Goal: Information Seeking & Learning: Learn about a topic

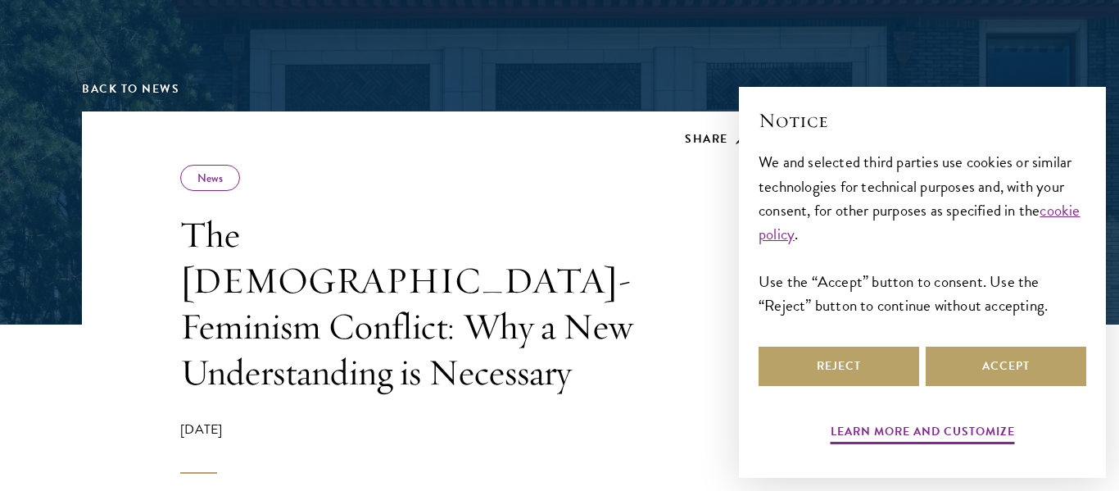
scroll to position [203, 0]
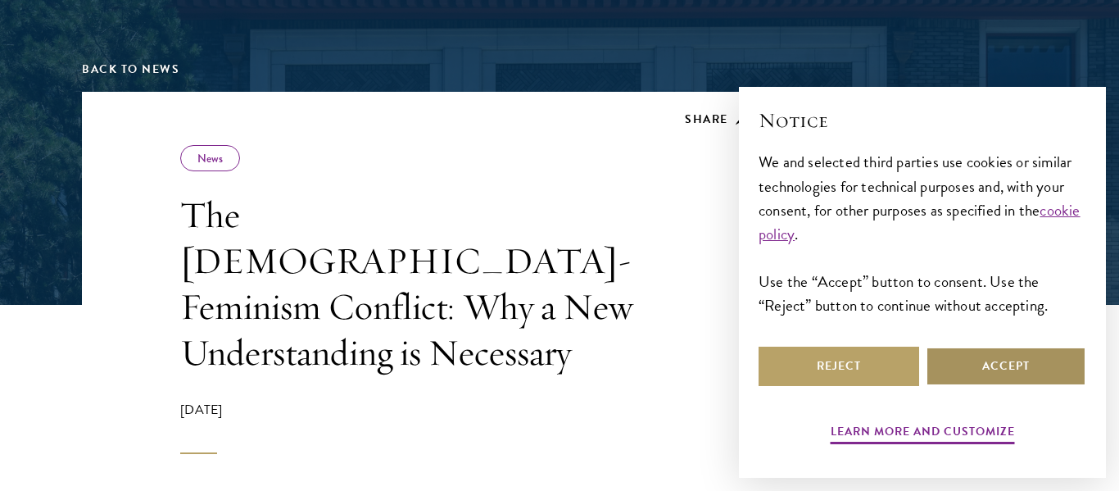
click at [1062, 368] on button "Accept" at bounding box center [1006, 366] width 161 height 39
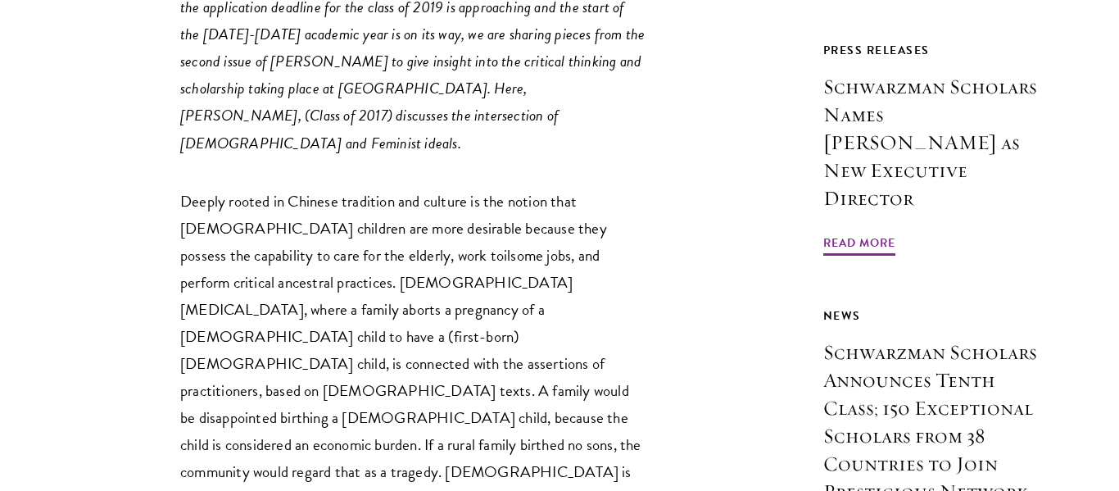
scroll to position [885, 0]
click at [388, 274] on p "Deeply rooted in Chinese tradition and culture is the notion that [DEMOGRAPHIC_…" at bounding box center [413, 403] width 467 height 433
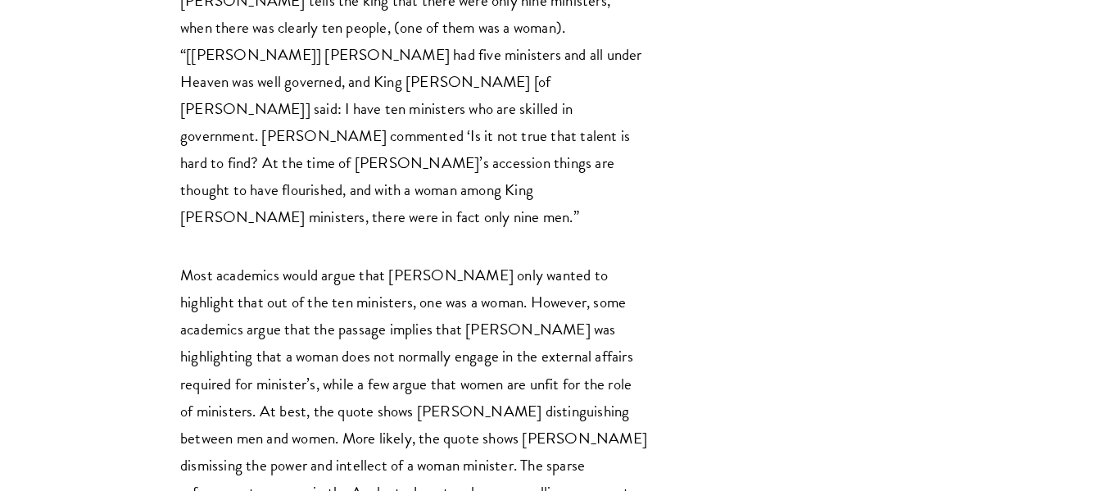
scroll to position [2732, 0]
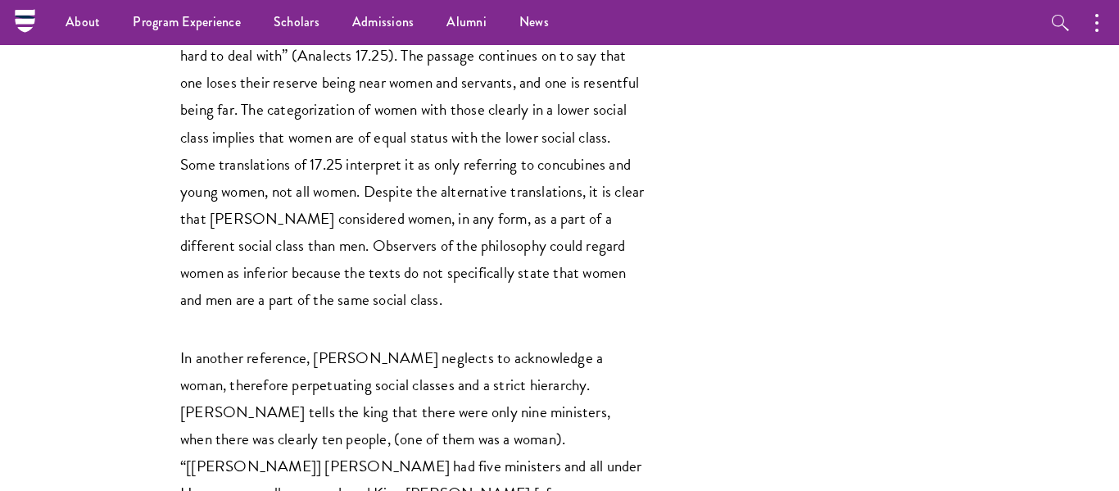
scroll to position [2319, 0]
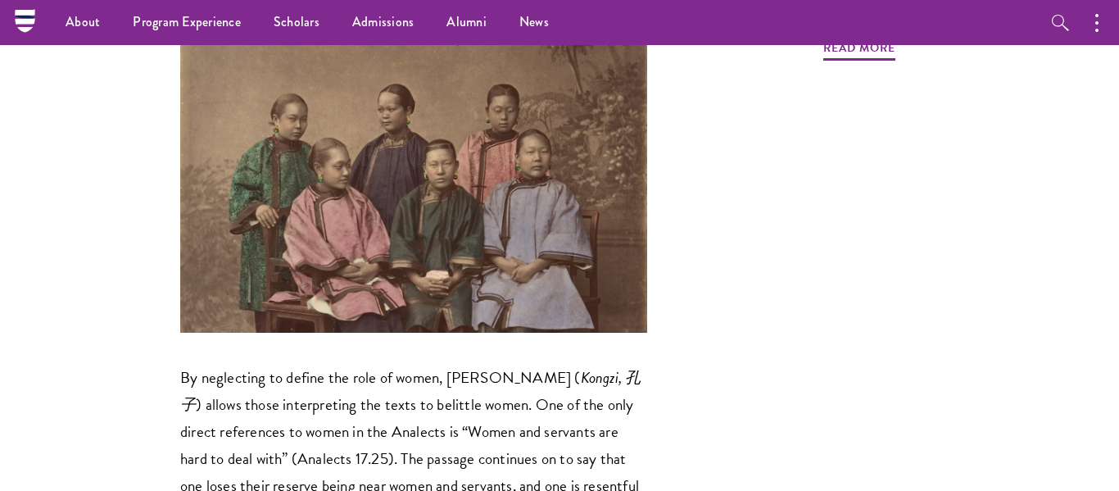
scroll to position [1915, 0]
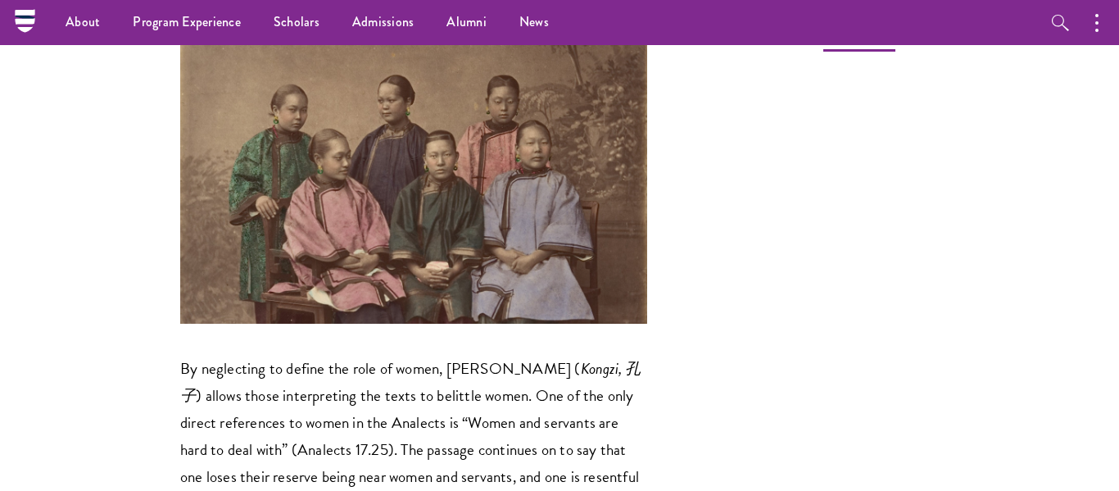
scroll to position [1924, 0]
